Goal: Task Accomplishment & Management: Manage account settings

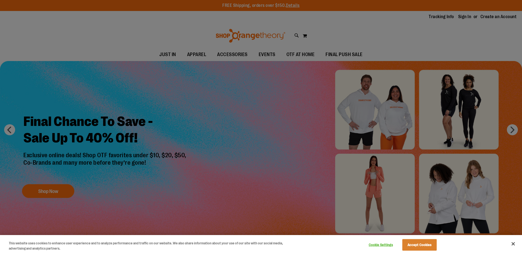
click at [461, 16] on div at bounding box center [261, 127] width 522 height 254
drag, startPoint x: 88, startPoint y: 28, endPoint x: 54, endPoint y: 62, distance: 48.7
click at [87, 30] on div at bounding box center [261, 127] width 522 height 254
click at [194, 199] on div at bounding box center [261, 127] width 522 height 254
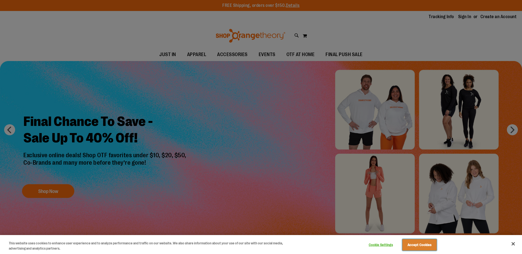
click at [423, 246] on button "Accept Cookies" at bounding box center [419, 245] width 34 height 12
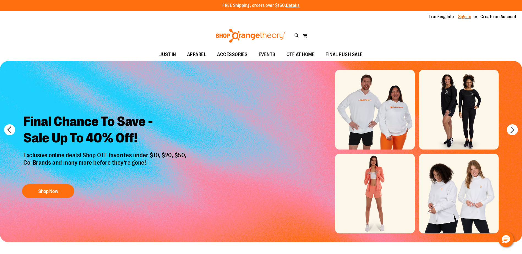
click at [466, 18] on link "Sign In" at bounding box center [464, 17] width 13 height 6
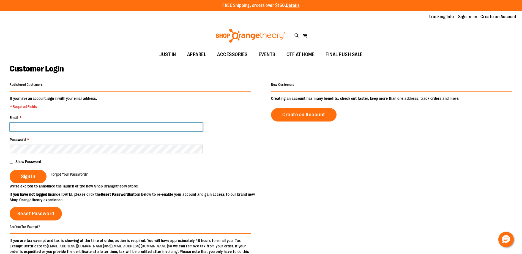
click at [41, 128] on input "Email *" at bounding box center [106, 127] width 193 height 9
type input "**********"
